Goal: Task Accomplishment & Management: Use online tool/utility

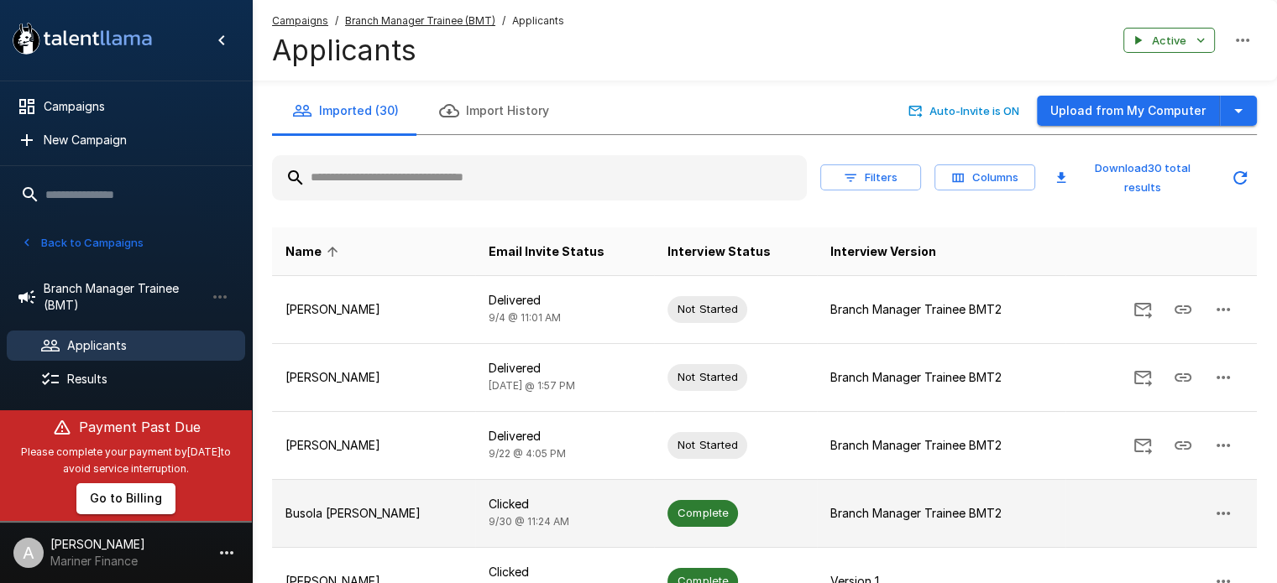
click at [386, 506] on p "Busola [PERSON_NAME]" at bounding box center [373, 513] width 176 height 17
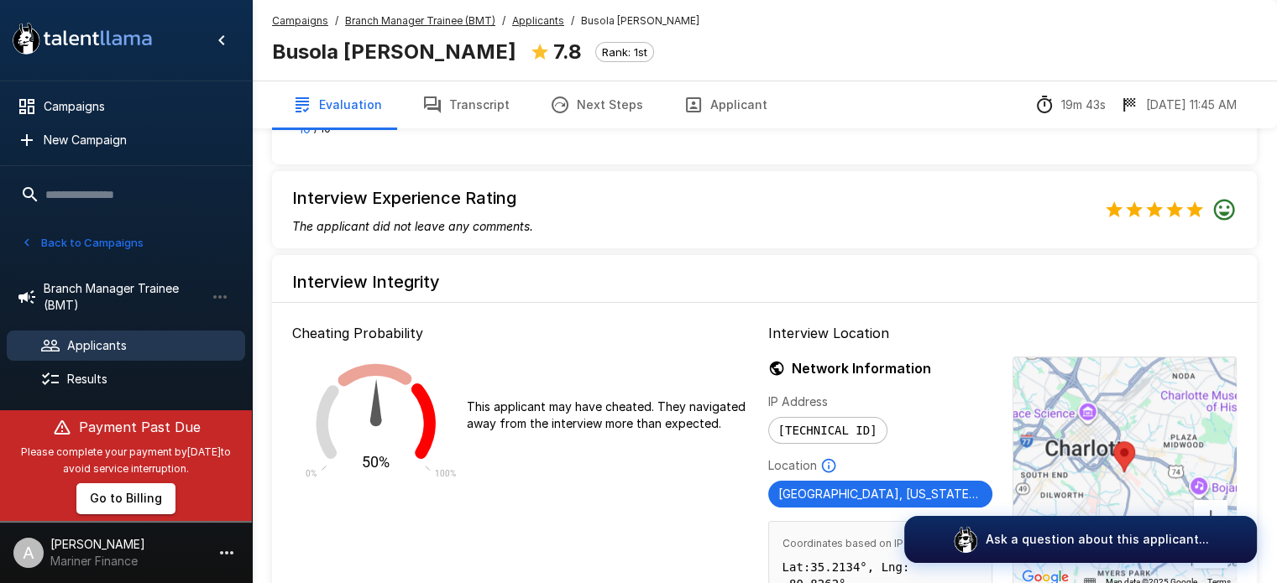
scroll to position [1537, 0]
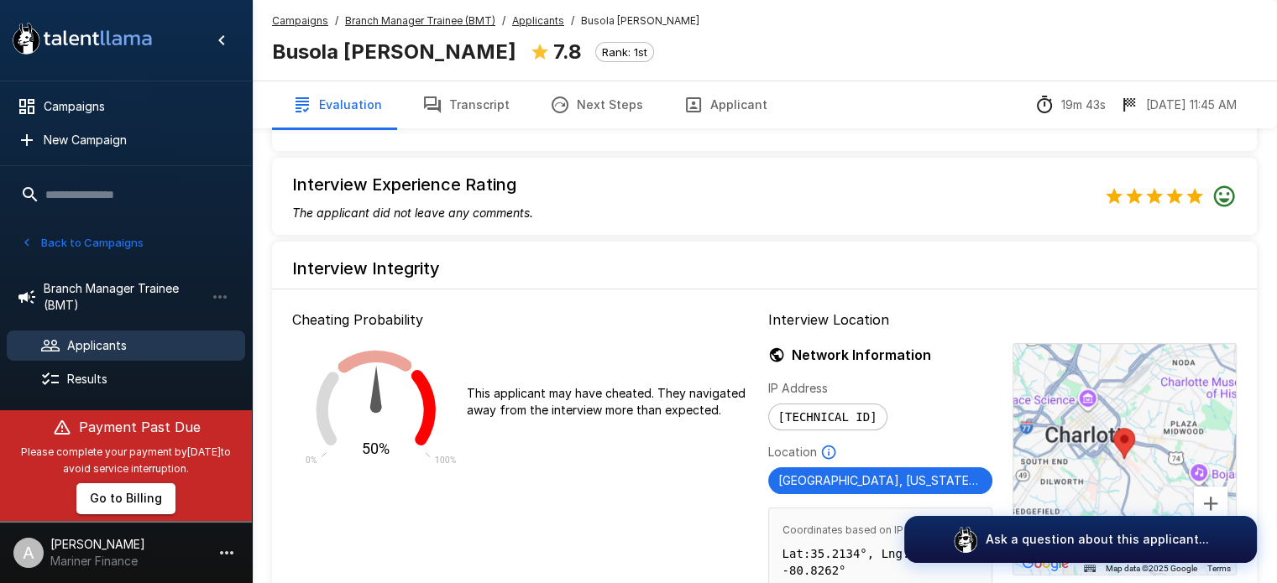
click at [449, 98] on button "Transcript" at bounding box center [466, 104] width 128 height 47
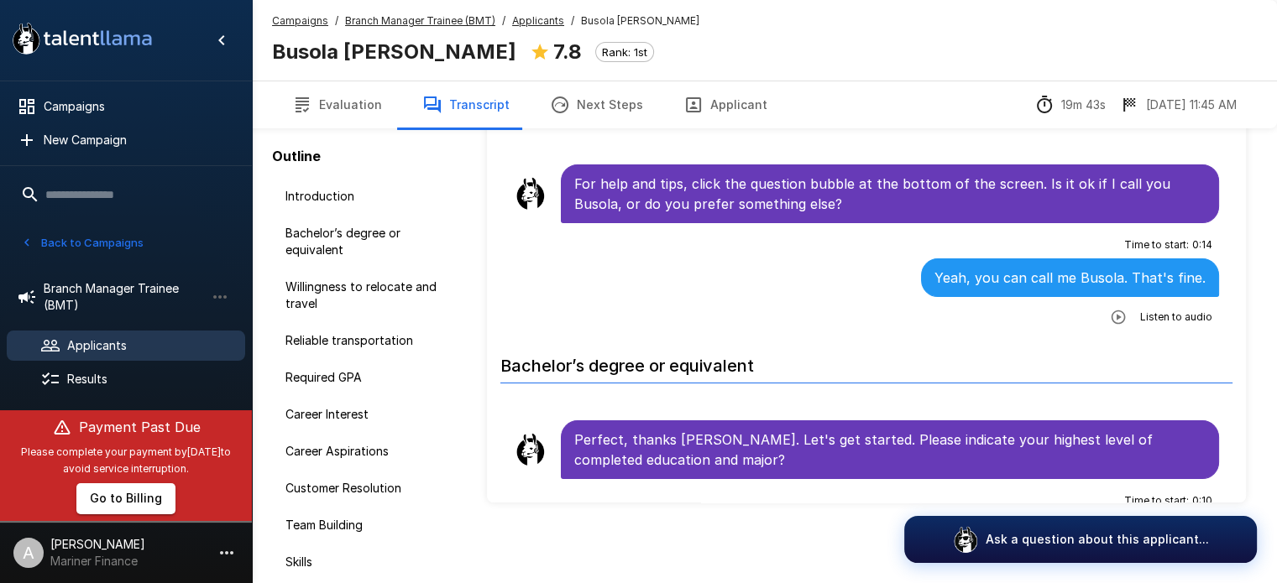
scroll to position [111, 0]
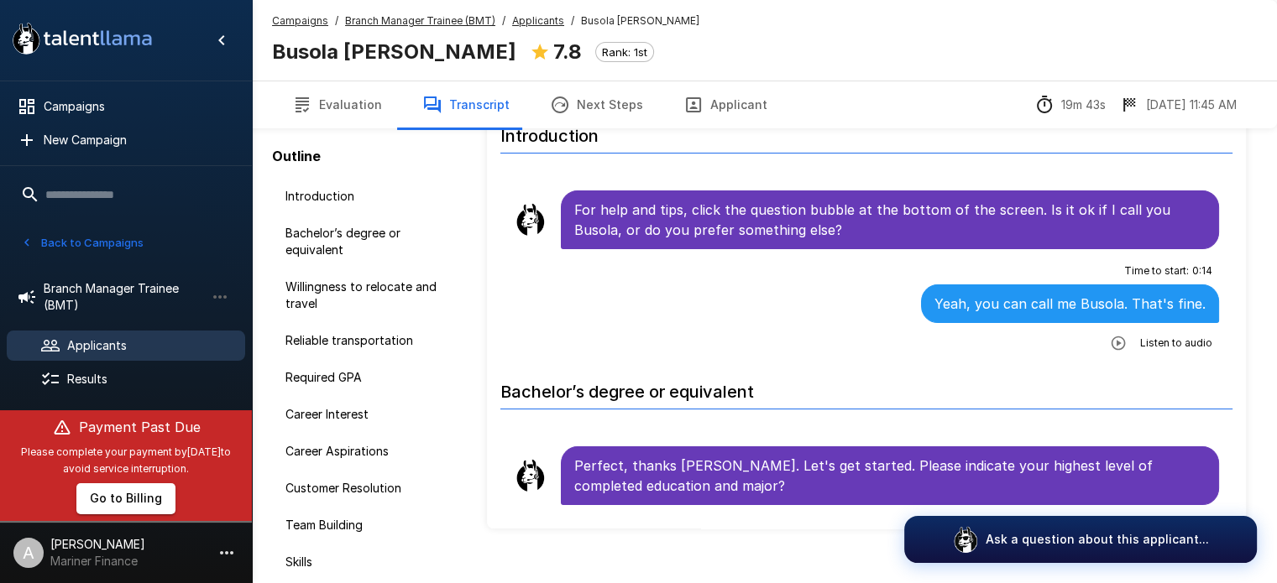
scroll to position [81, 0]
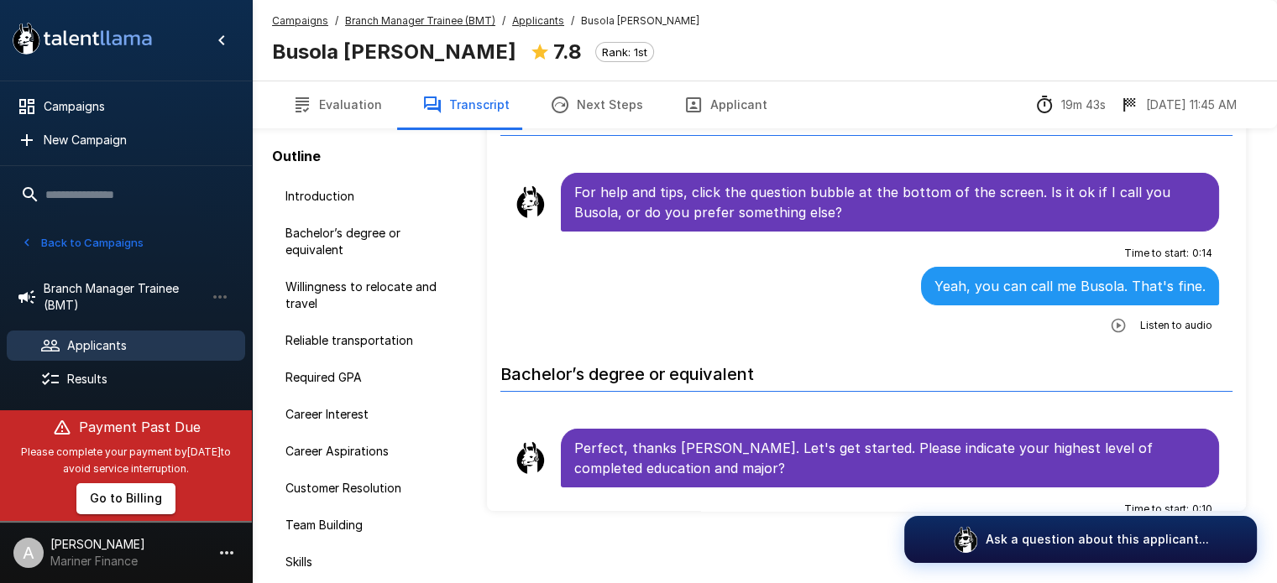
scroll to position [111, 0]
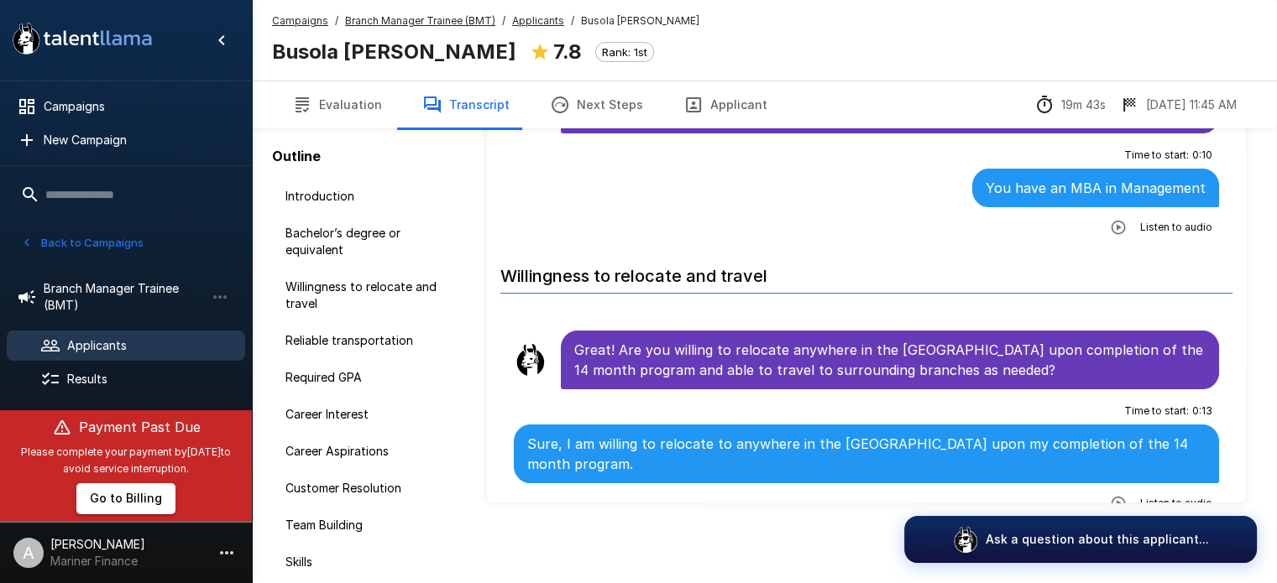
scroll to position [369, 0]
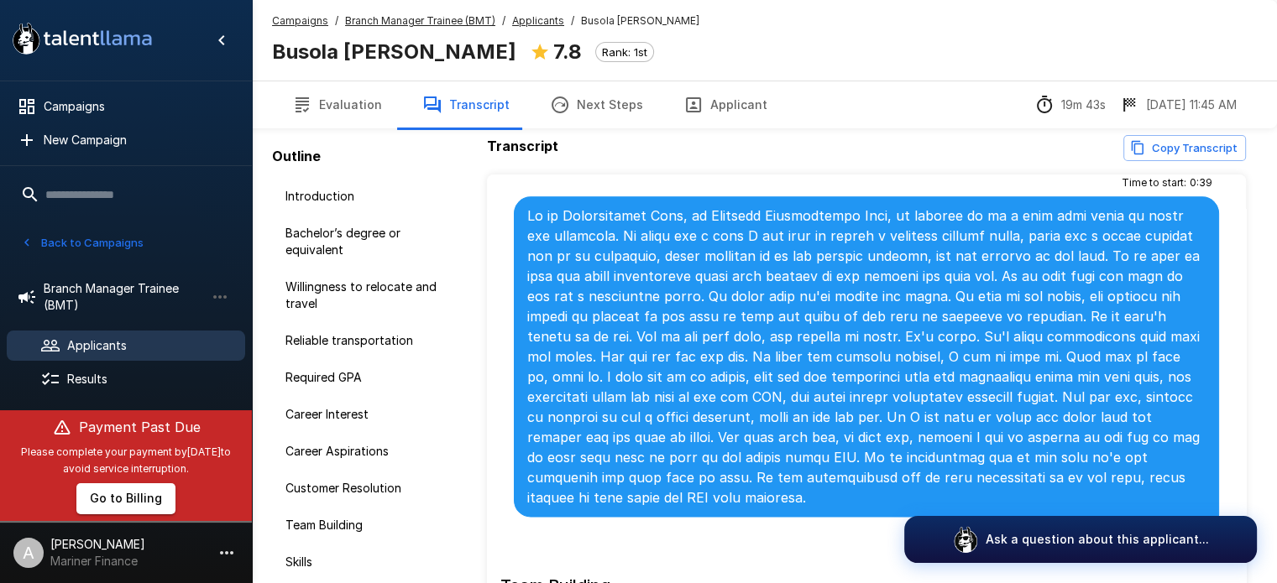
scroll to position [2424, 0]
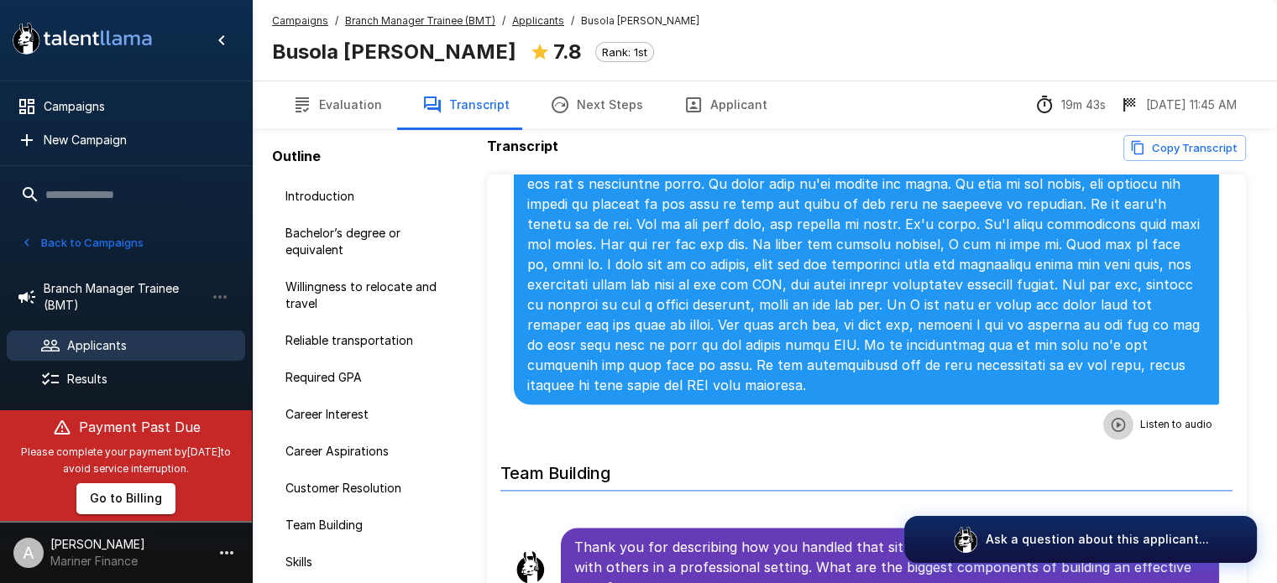
click at [1111, 416] on icon "button" at bounding box center [1118, 424] width 17 height 17
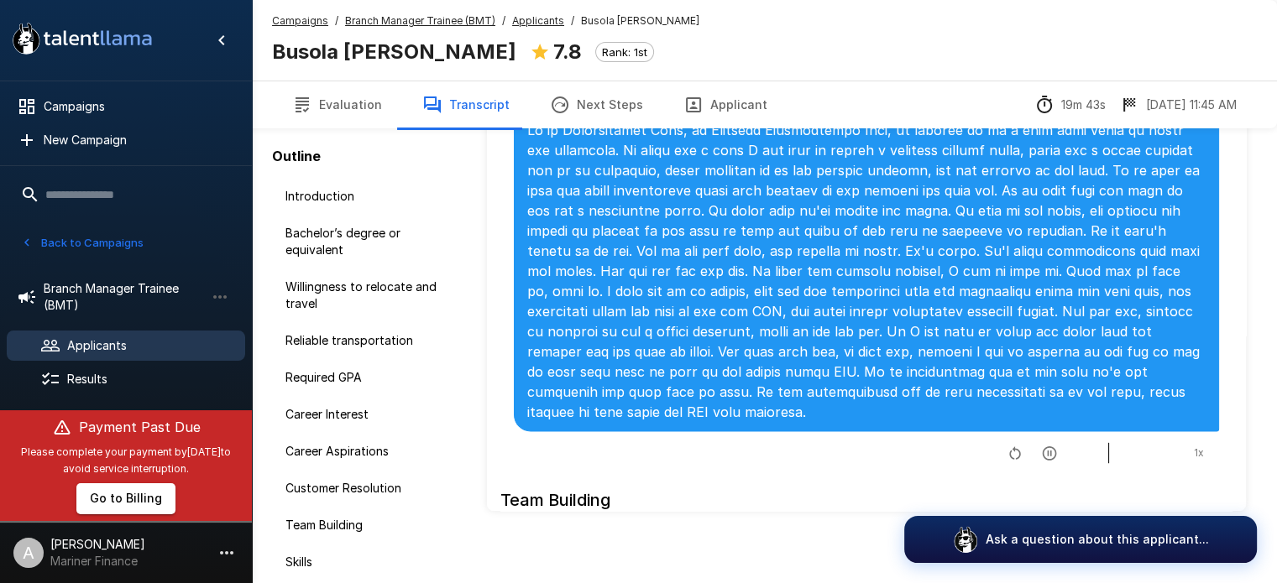
scroll to position [111, 0]
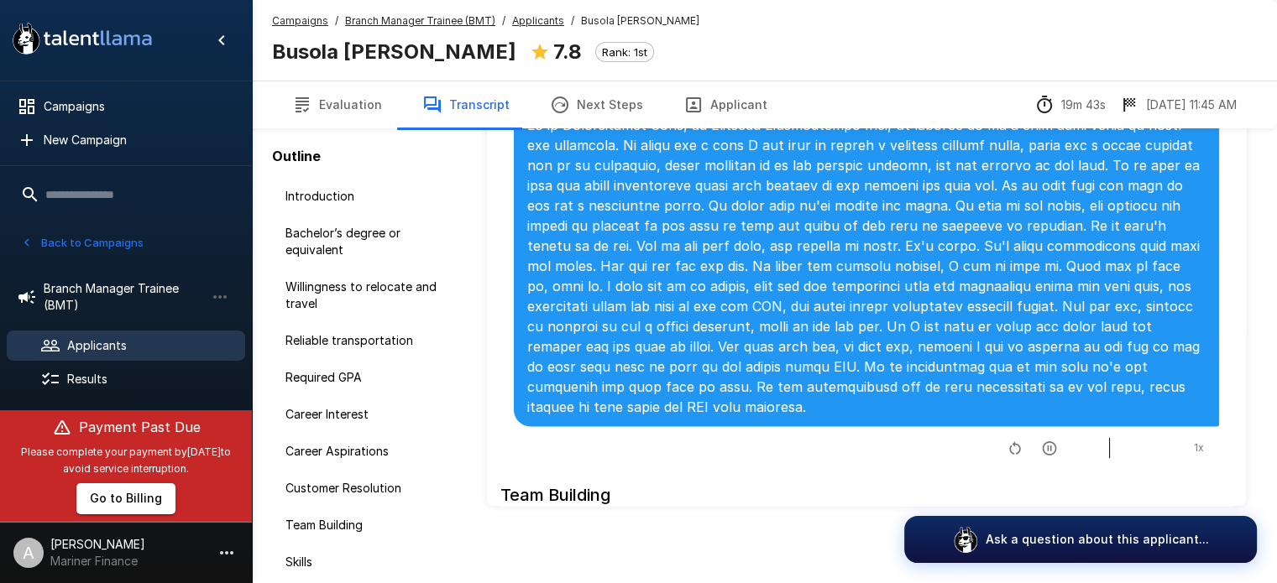
scroll to position [106, 0]
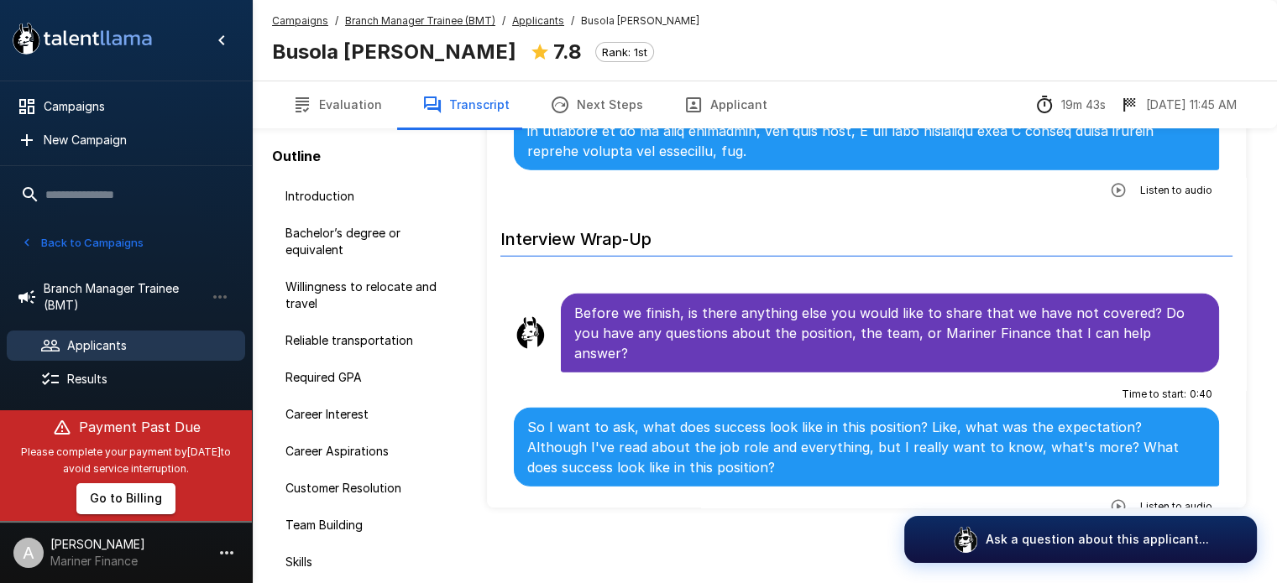
scroll to position [4285, 0]
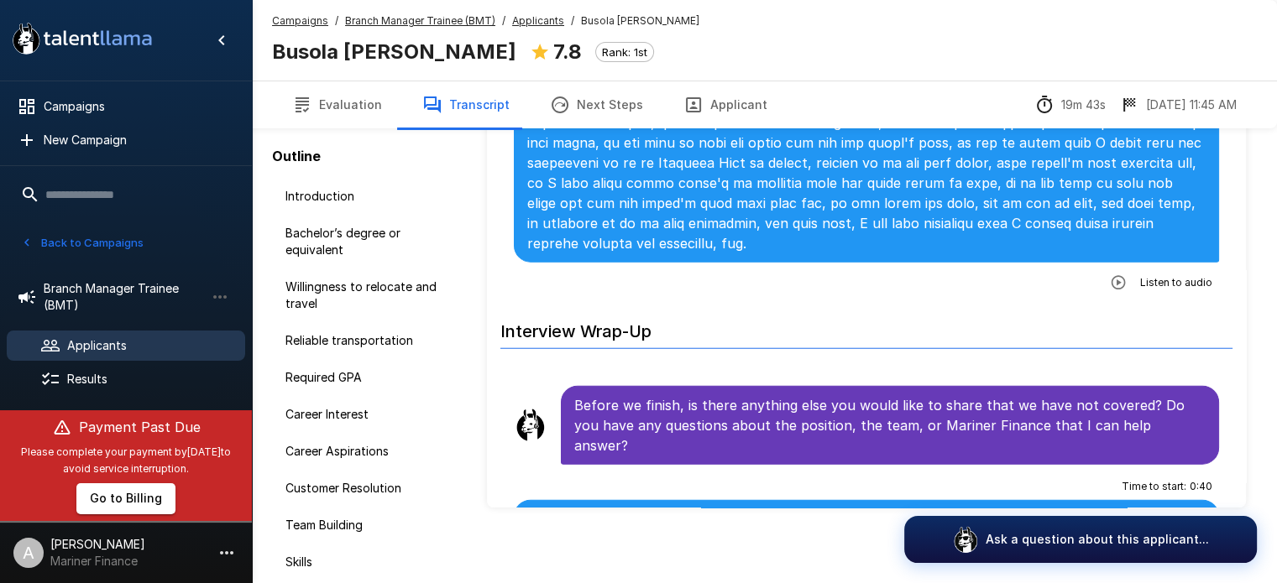
click at [1112, 275] on icon "button" at bounding box center [1118, 283] width 17 height 17
click at [1043, 277] on icon "button" at bounding box center [1050, 284] width 14 height 14
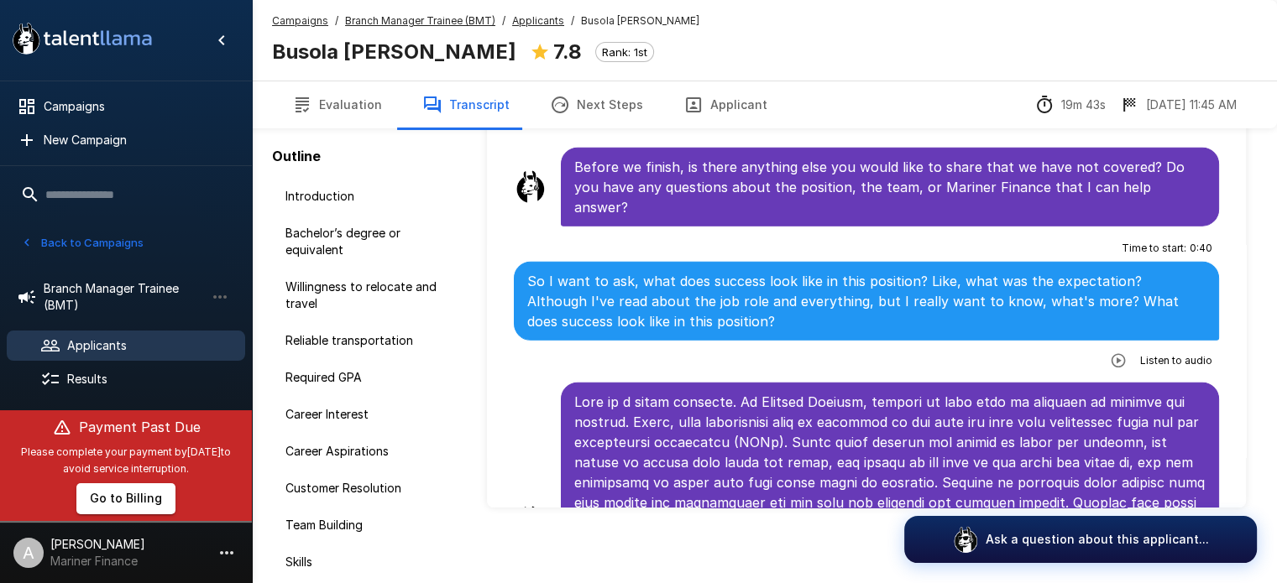
scroll to position [4544, 0]
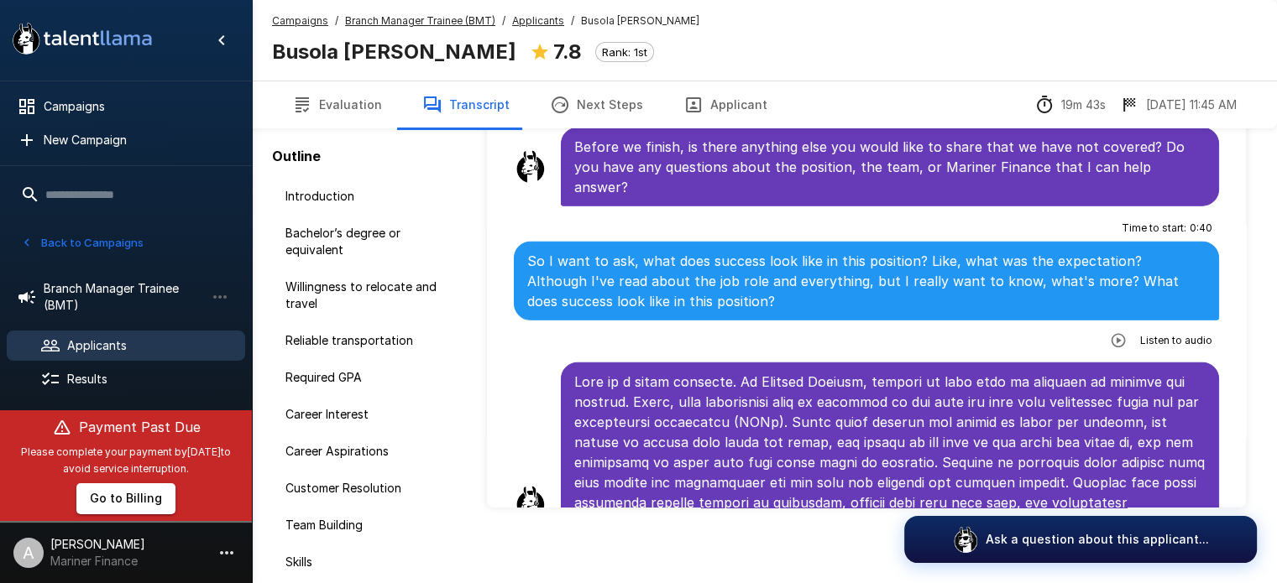
click at [1110, 332] on icon "button" at bounding box center [1118, 340] width 17 height 17
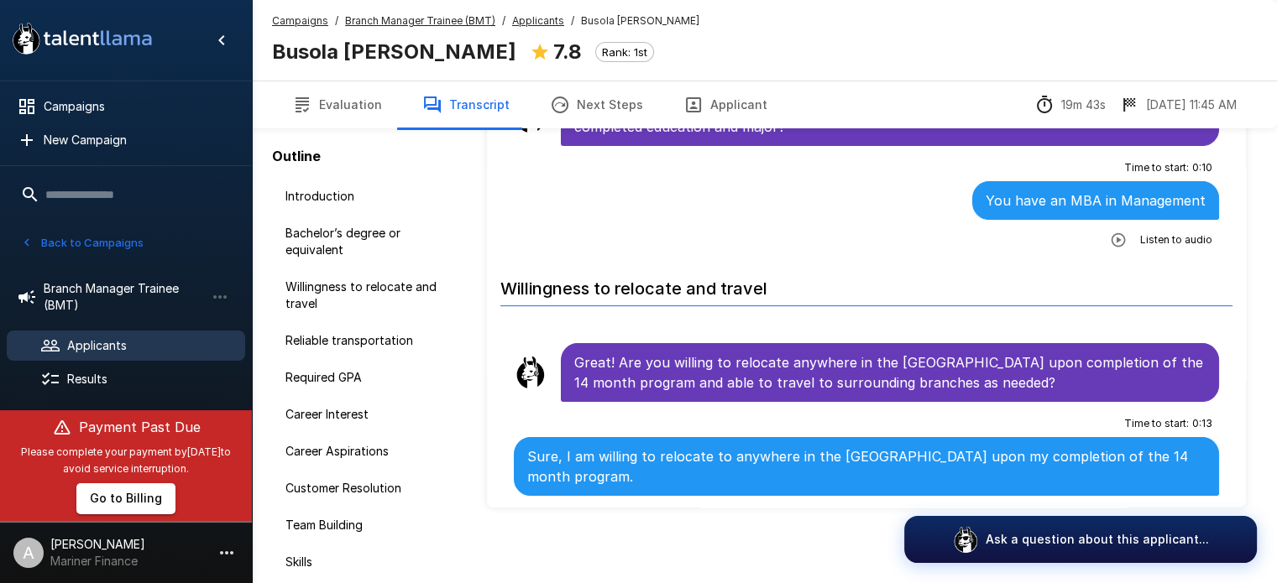
scroll to position [256, 0]
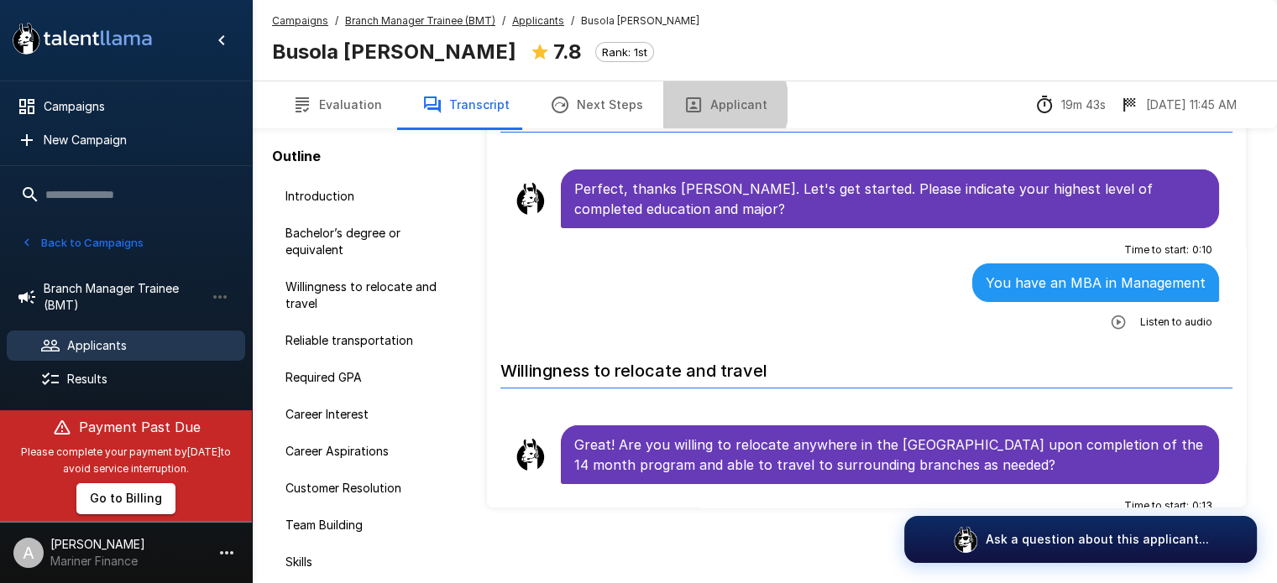
click at [698, 105] on button "Applicant" at bounding box center [725, 104] width 124 height 47
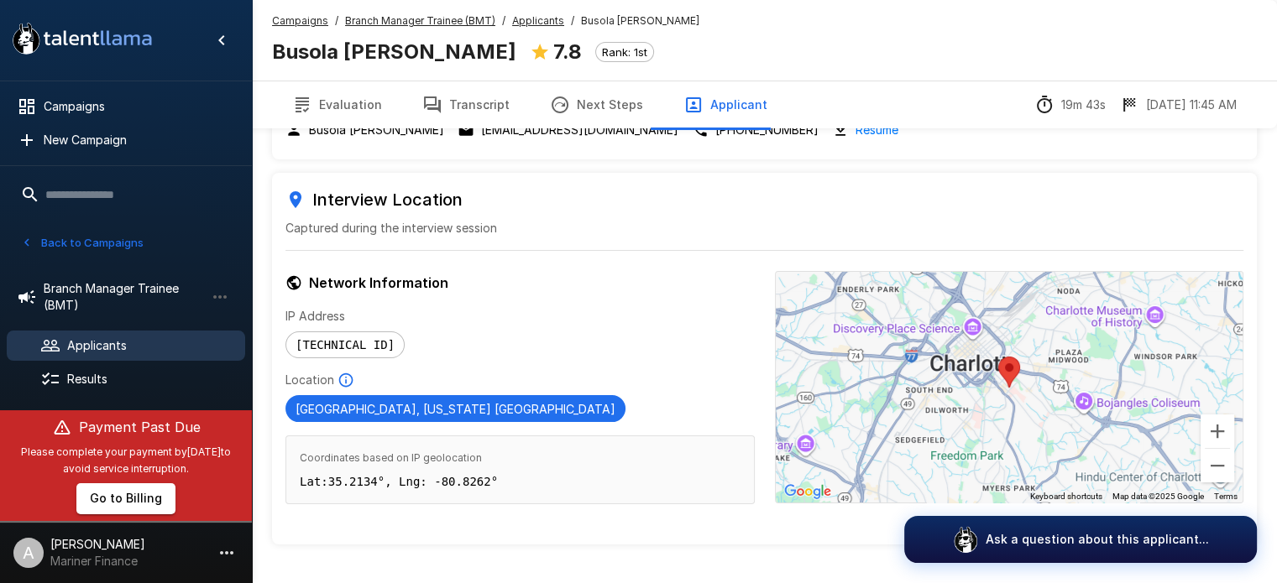
click at [359, 102] on button "Evaluation" at bounding box center [337, 104] width 130 height 47
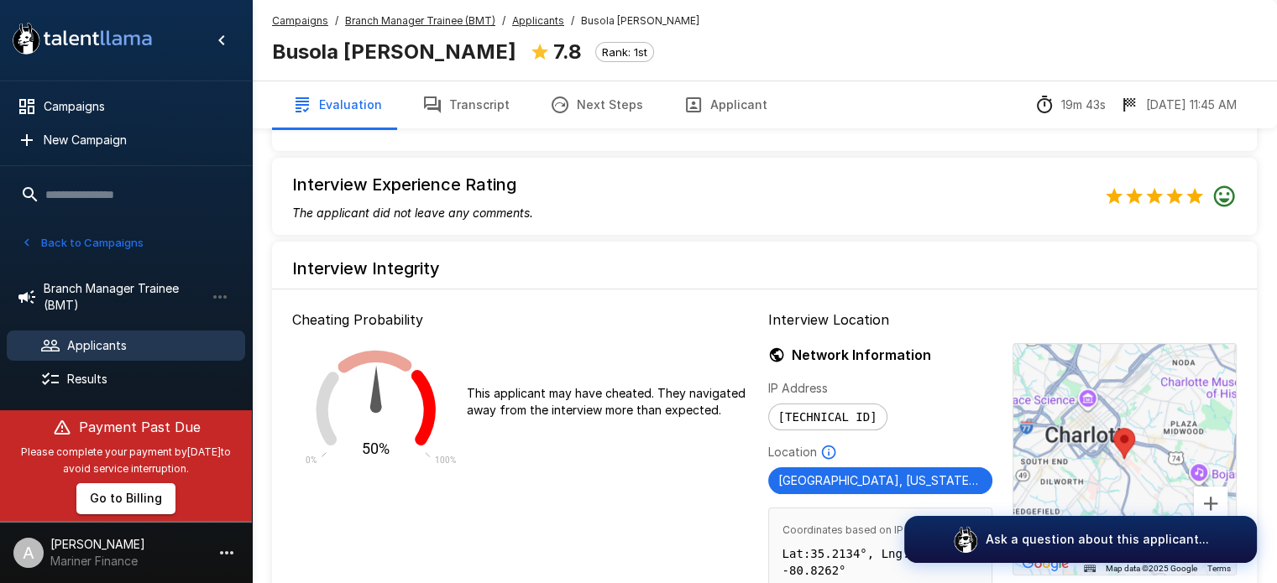
scroll to position [1494, 0]
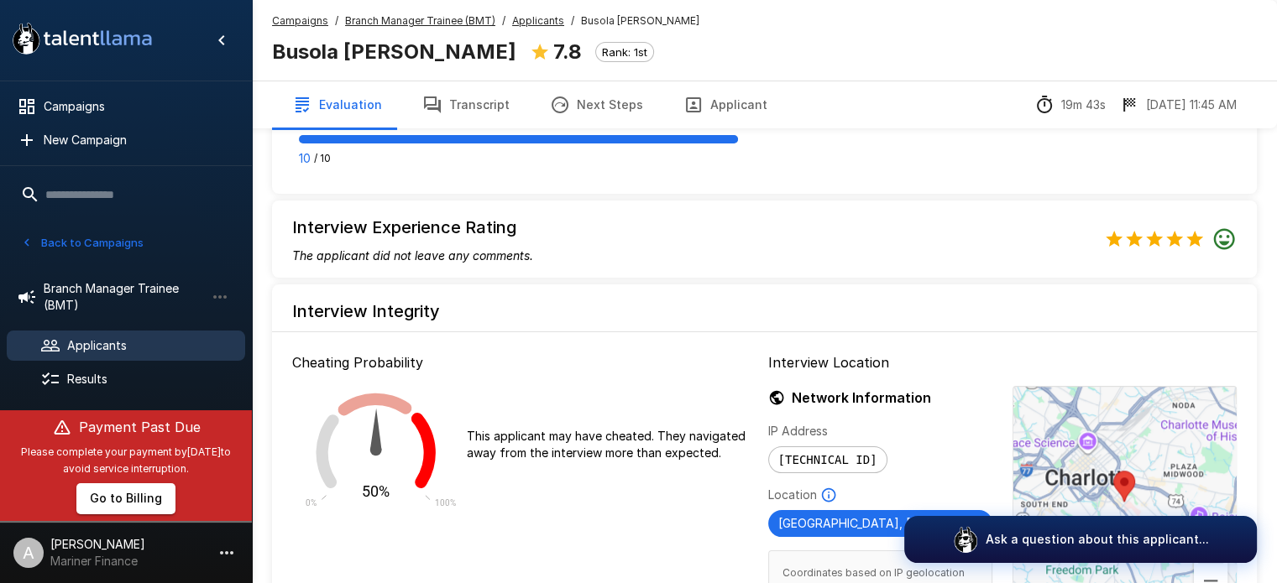
click at [452, 108] on button "Transcript" at bounding box center [466, 104] width 128 height 47
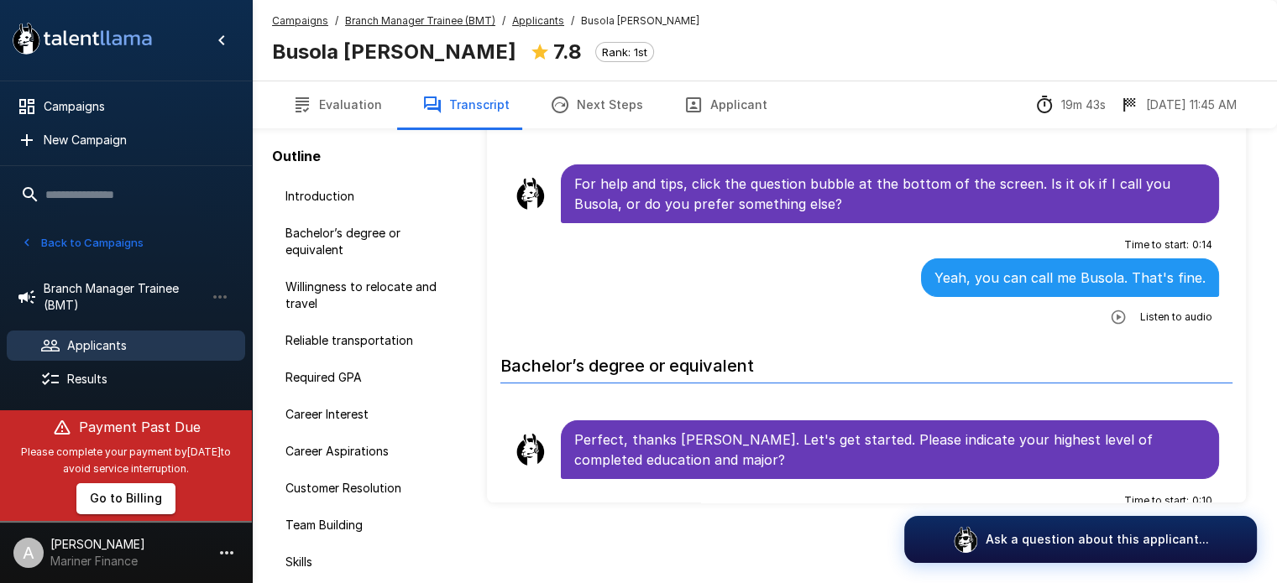
scroll to position [111, 0]
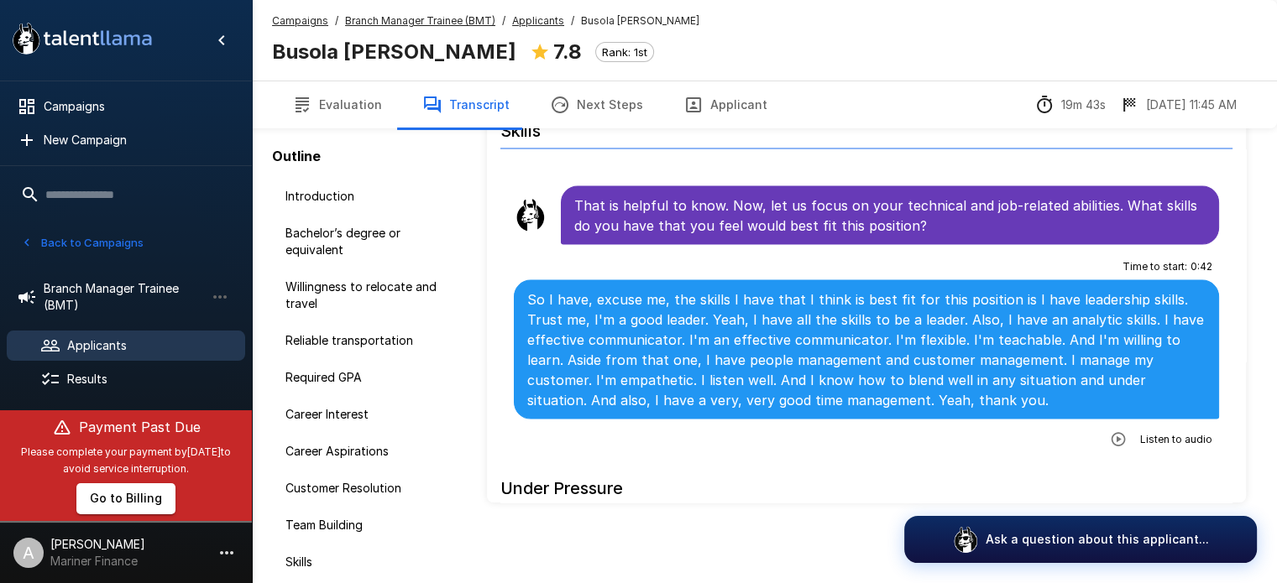
scroll to position [3156, 0]
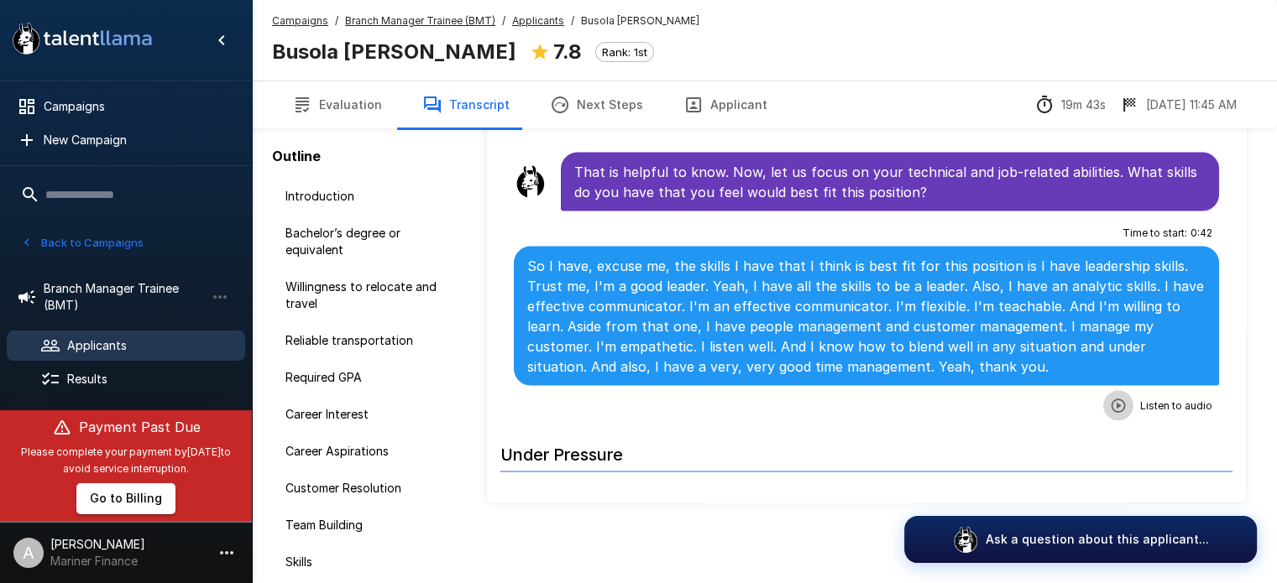
click at [1110, 397] on icon "button" at bounding box center [1118, 405] width 17 height 17
click at [1041, 399] on icon "button" at bounding box center [1049, 407] width 17 height 17
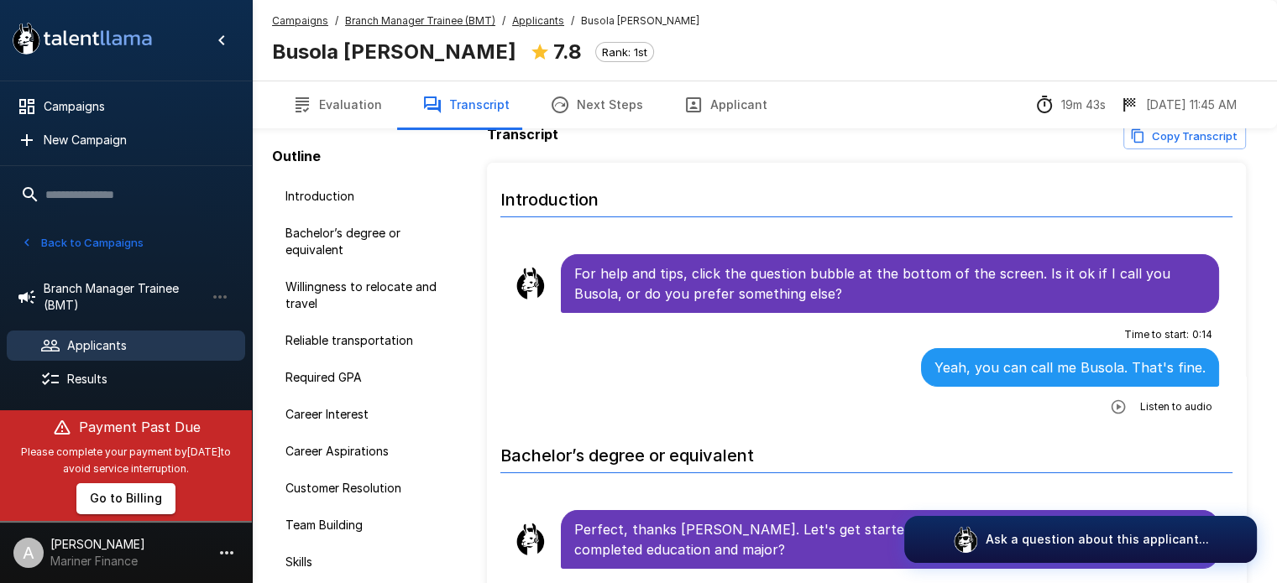
scroll to position [0, 0]
